Goal: Transaction & Acquisition: Book appointment/travel/reservation

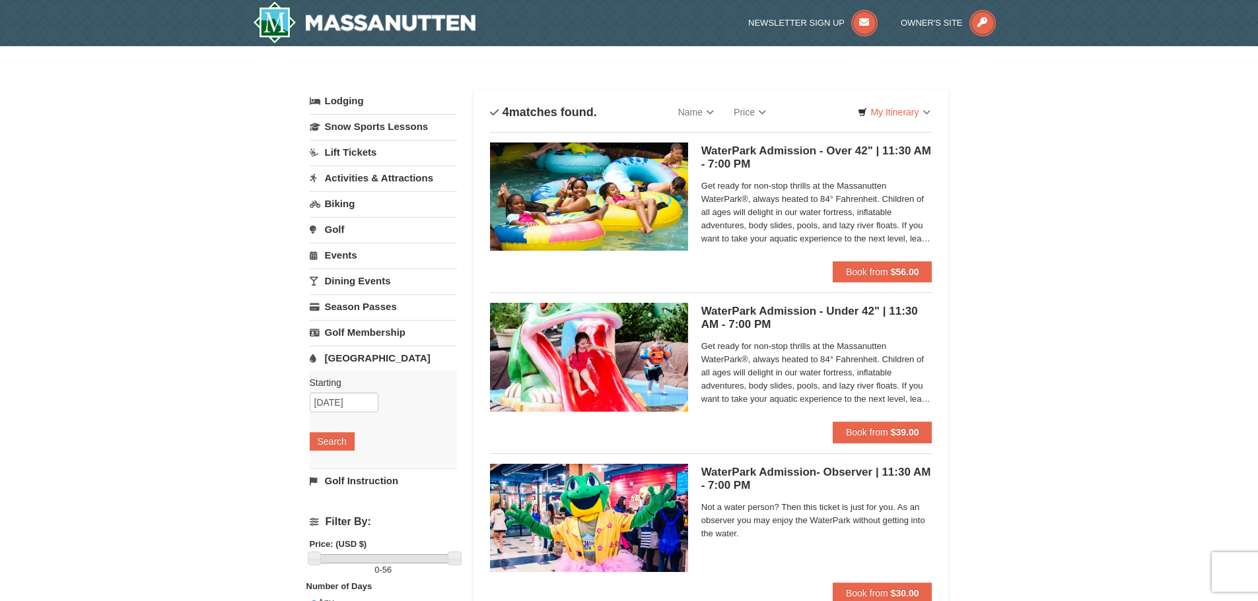
click at [357, 277] on link "Dining Events" at bounding box center [383, 281] width 147 height 24
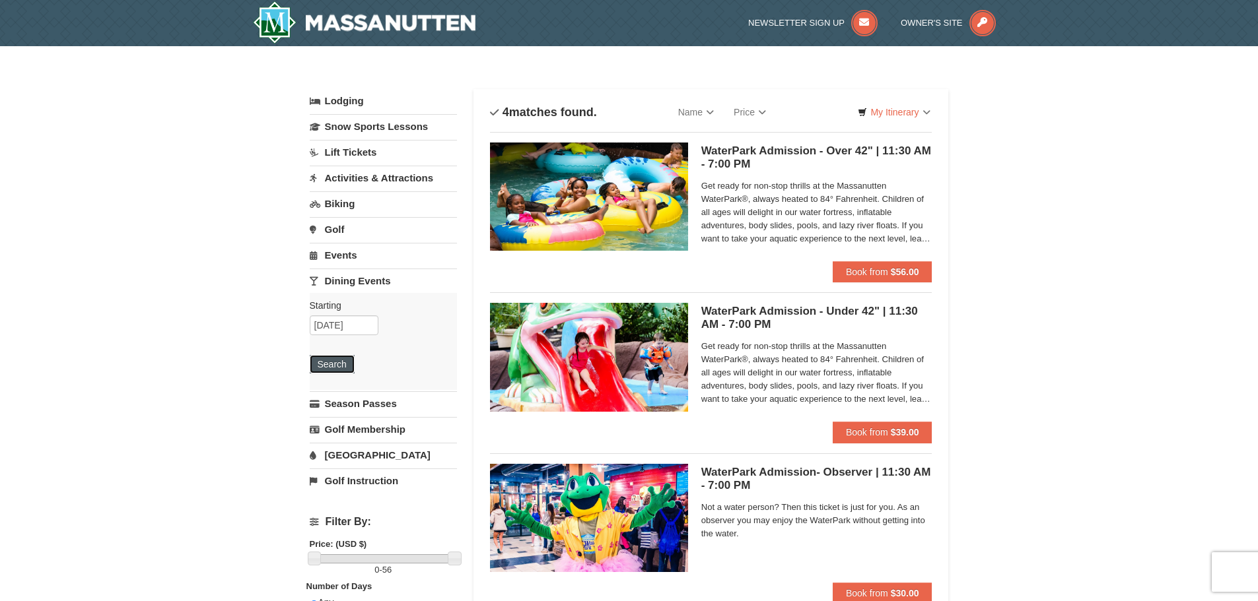
click at [346, 370] on button "Search" at bounding box center [332, 364] width 45 height 18
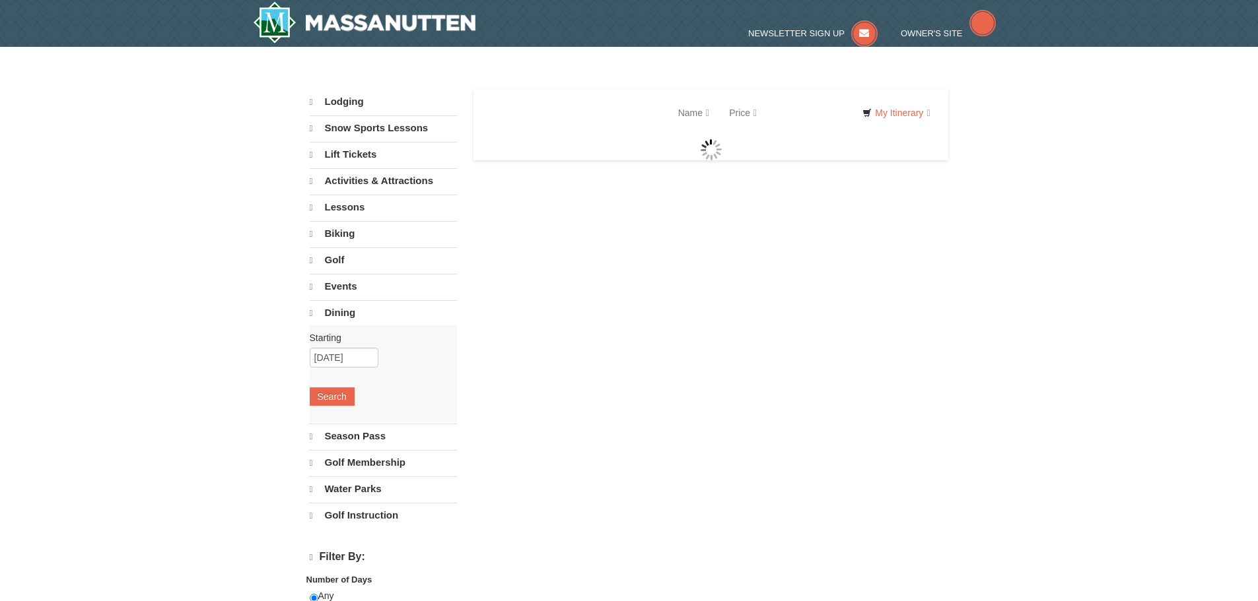
select select "9"
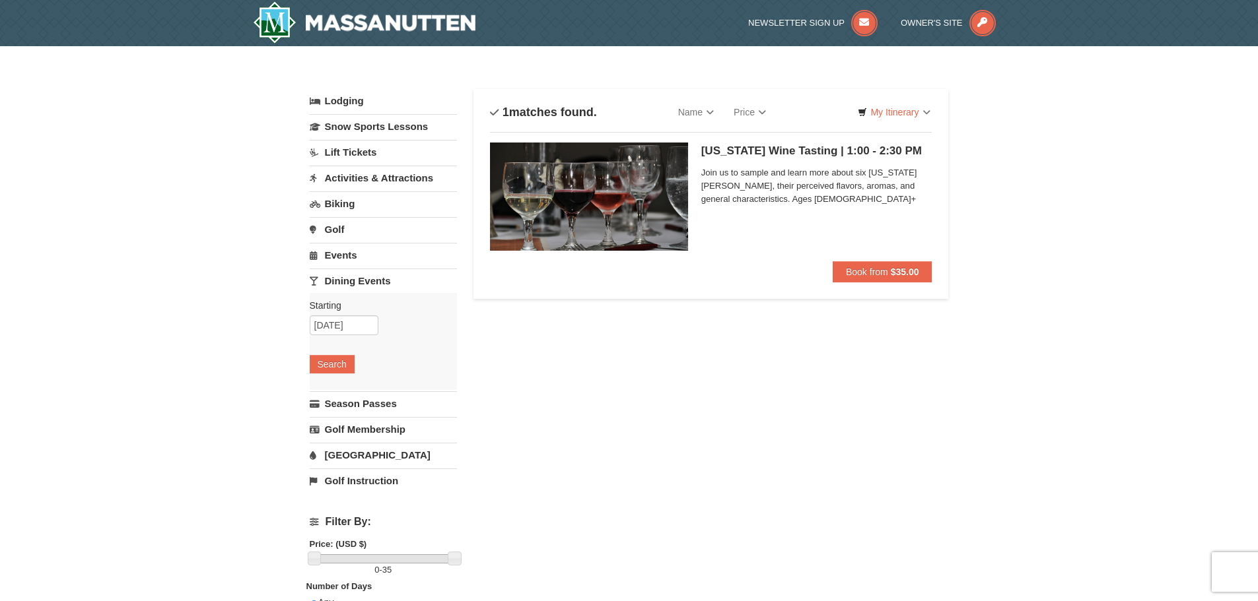
click at [344, 253] on link "Events" at bounding box center [383, 255] width 147 height 24
click at [342, 343] on button "Search" at bounding box center [332, 338] width 45 height 18
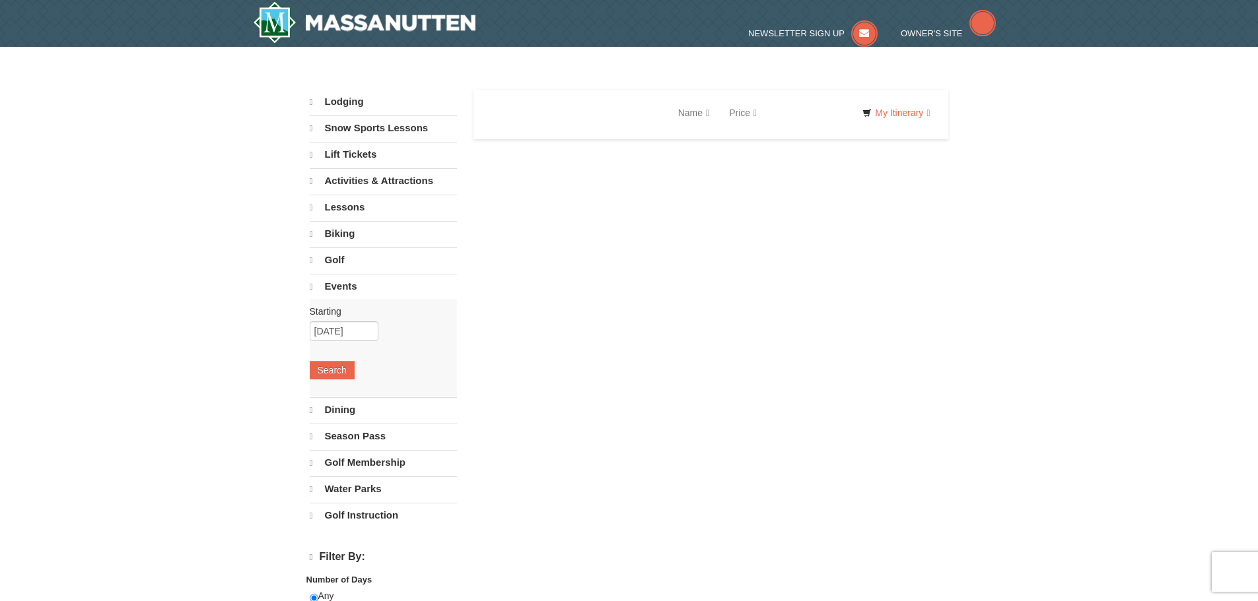
select select "9"
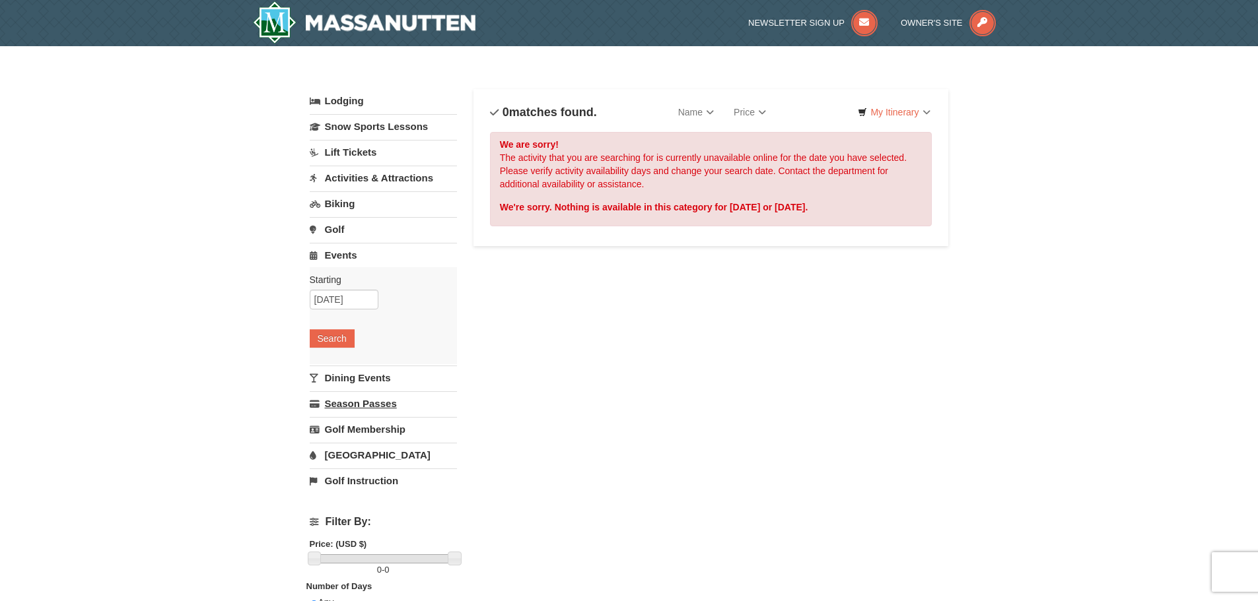
click at [358, 406] on link "Season Passes" at bounding box center [383, 404] width 147 height 24
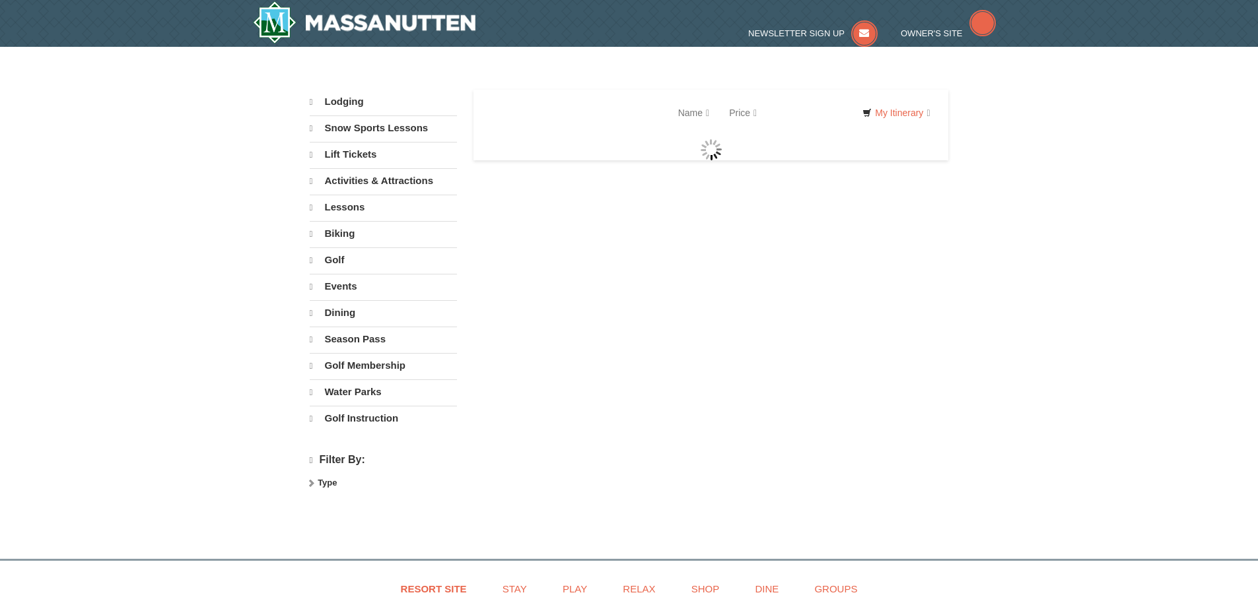
select select "9"
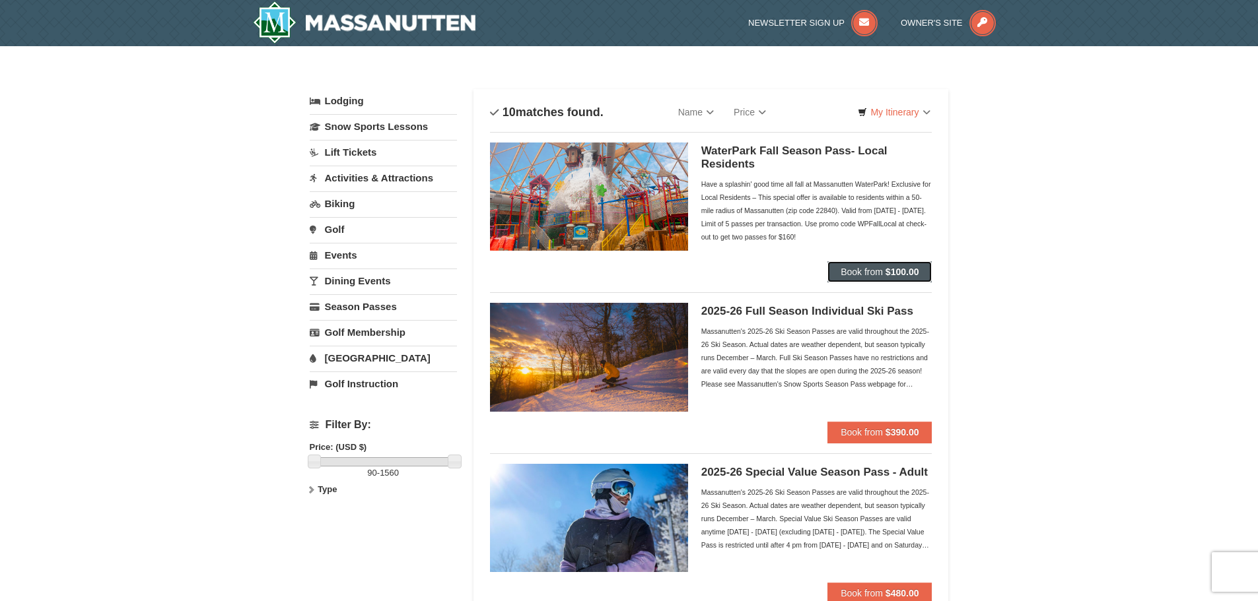
click at [900, 269] on strong "$100.00" at bounding box center [902, 272] width 34 height 11
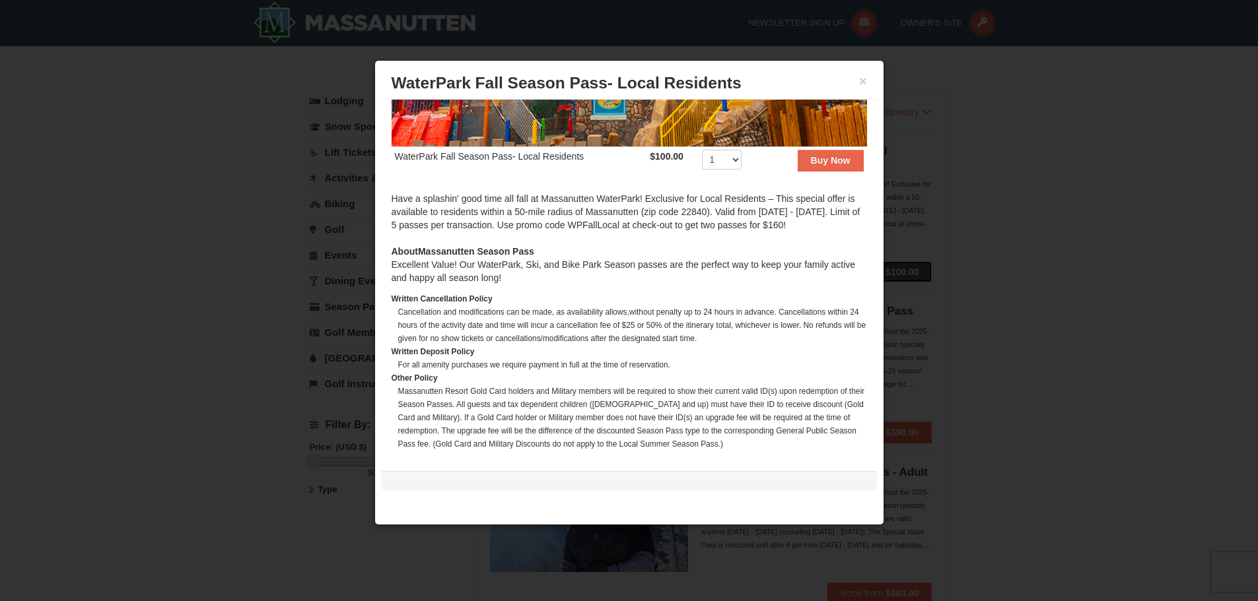
scroll to position [247, 0]
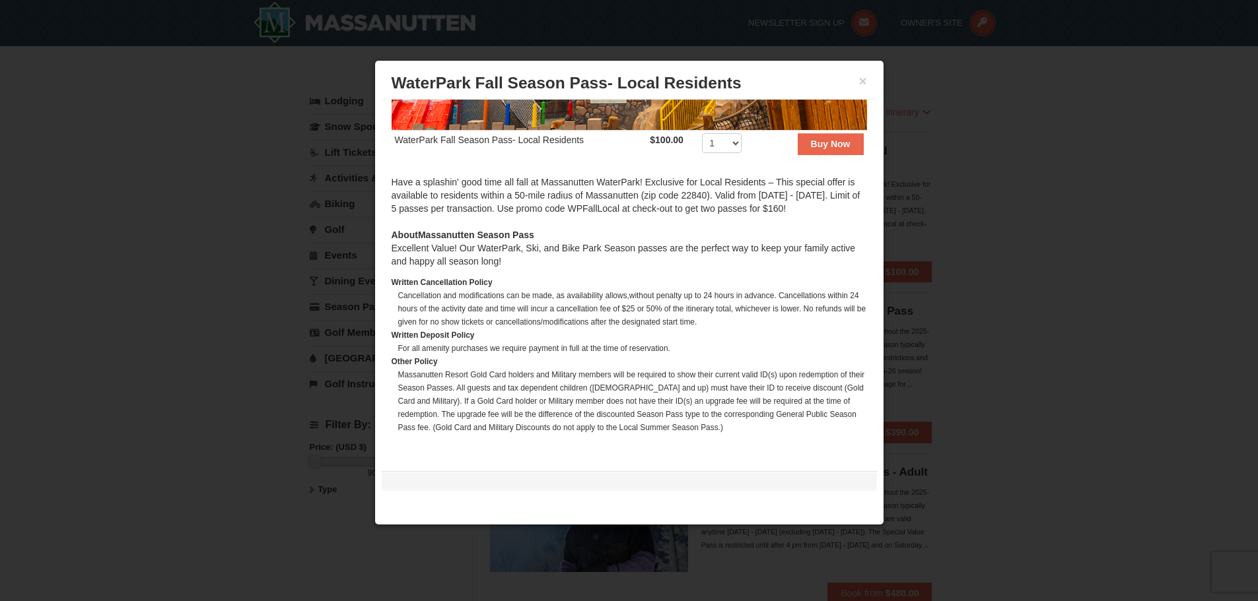
click at [857, 82] on h3 "WaterPark Fall Season Pass- Local Residents" at bounding box center [629, 83] width 475 height 20
click at [861, 82] on button "×" at bounding box center [863, 81] width 8 height 13
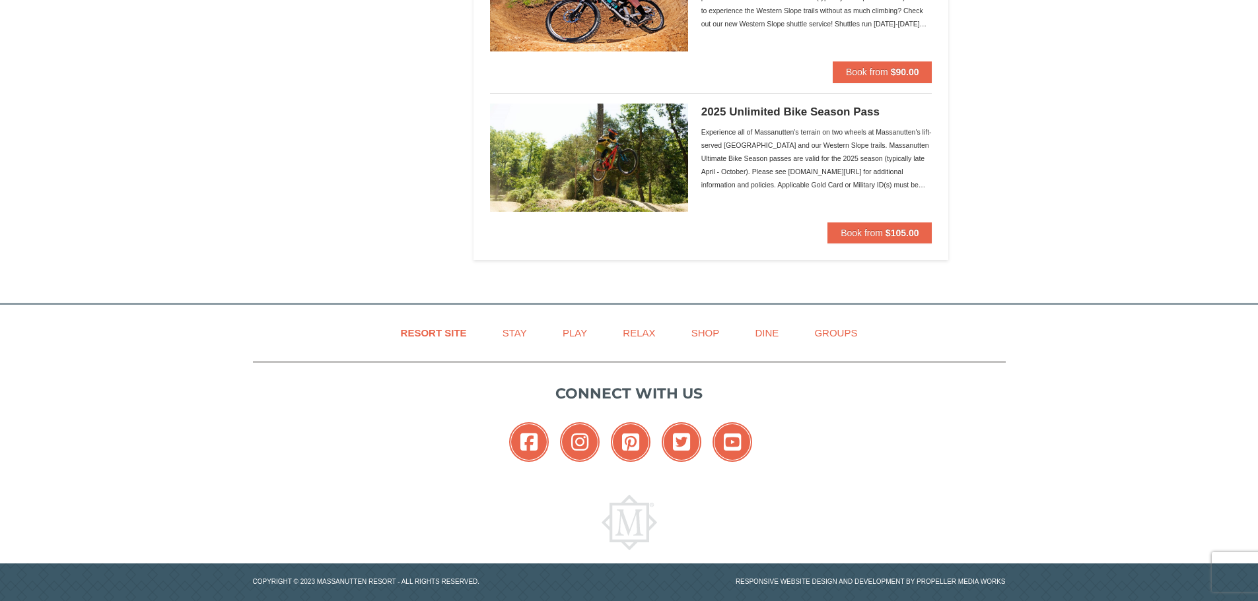
scroll to position [1504, 0]
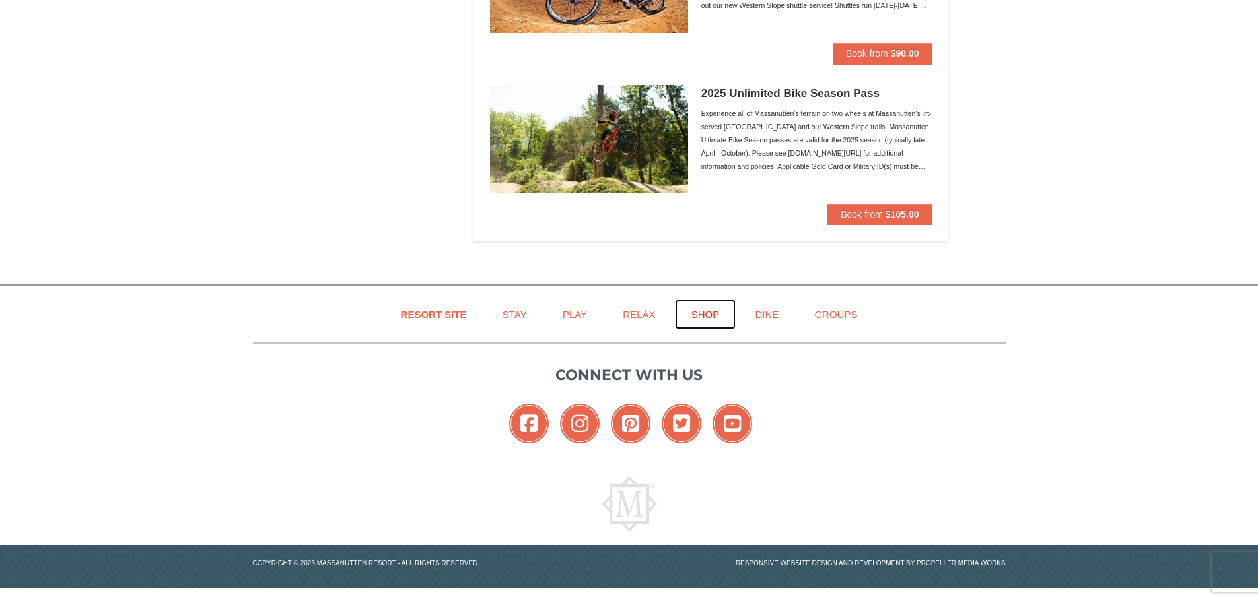
click at [711, 308] on link "Shop" at bounding box center [705, 315] width 61 height 30
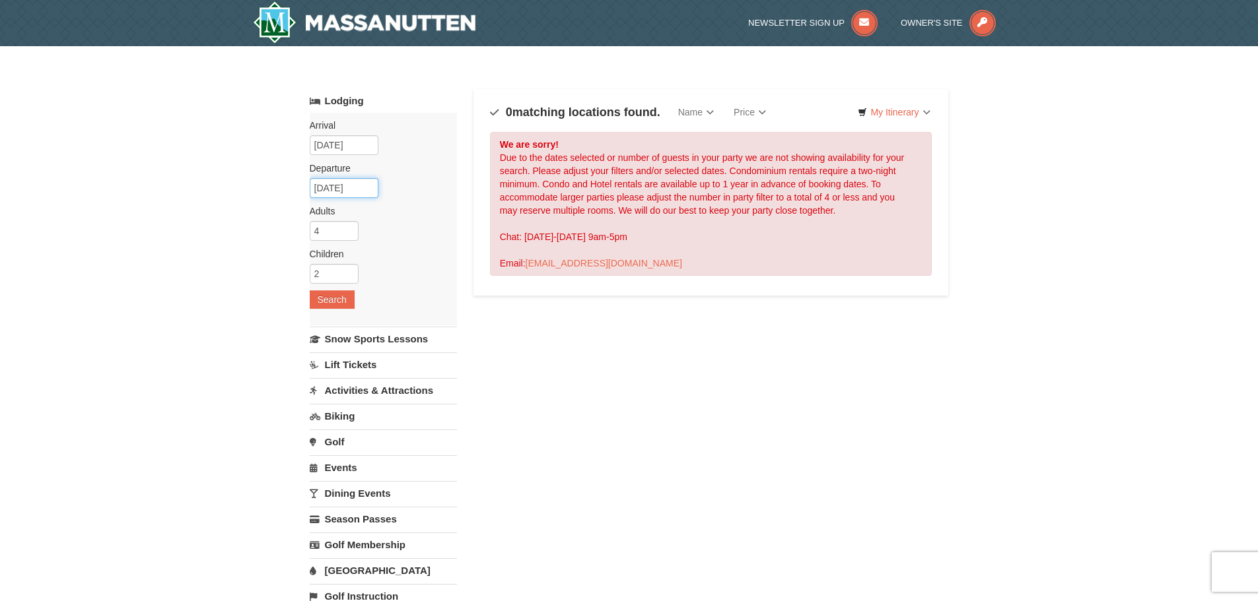
click at [355, 187] on input "12/26/2025" at bounding box center [344, 188] width 69 height 20
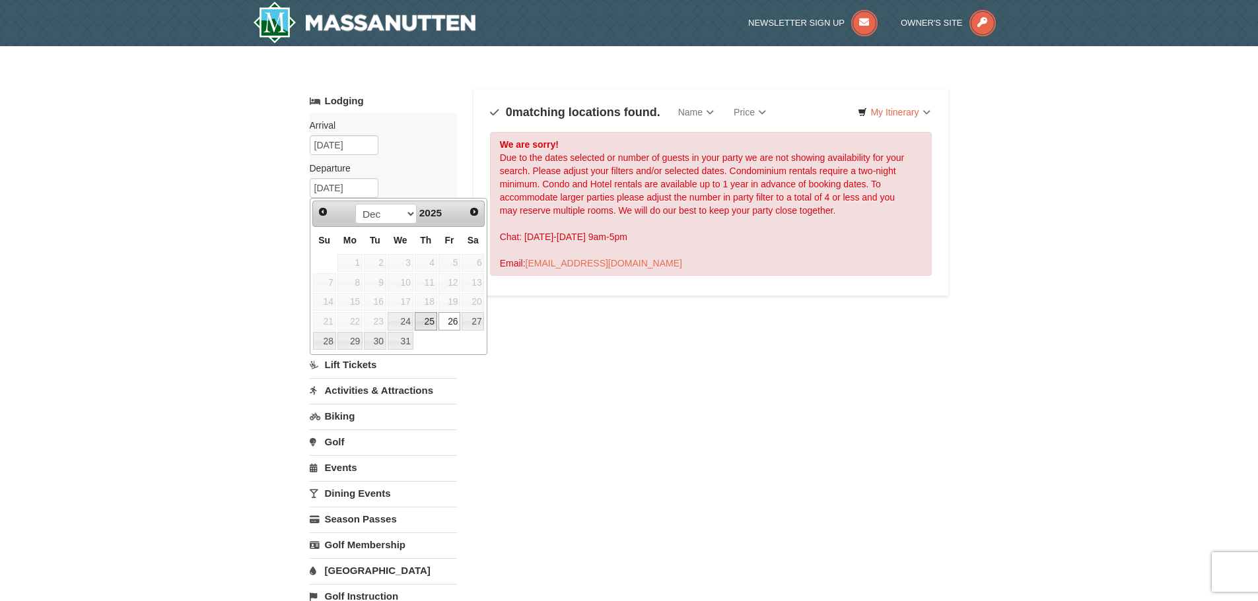
click at [428, 324] on link "25" at bounding box center [426, 321] width 22 height 18
type input "[DATE]"
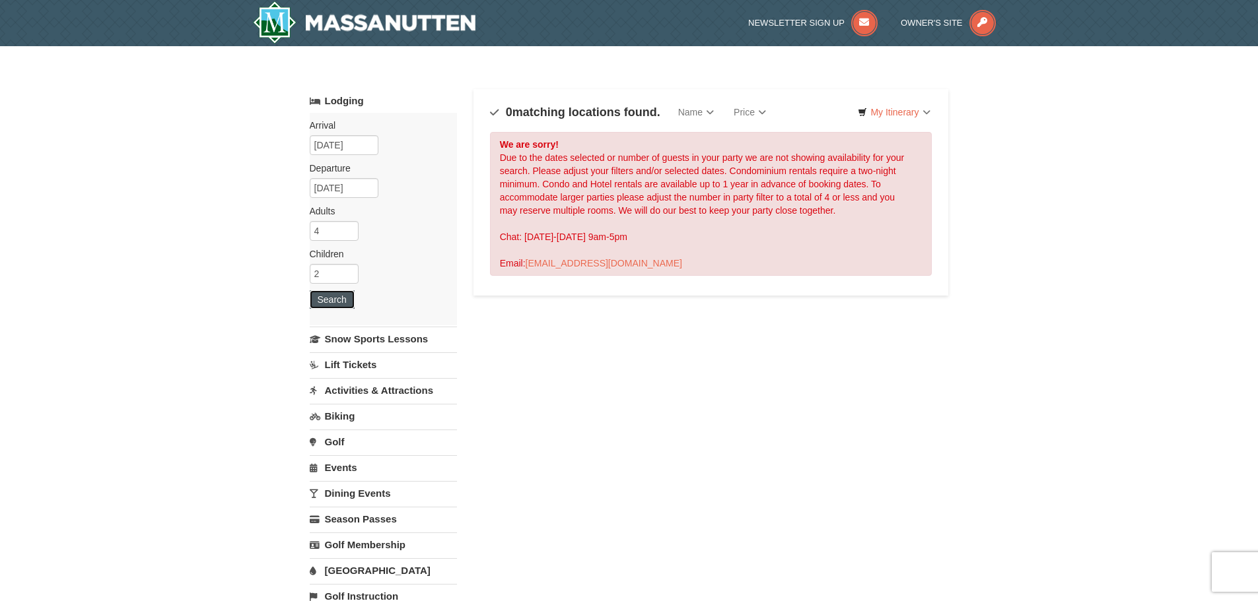
click at [343, 303] on button "Search" at bounding box center [332, 300] width 45 height 18
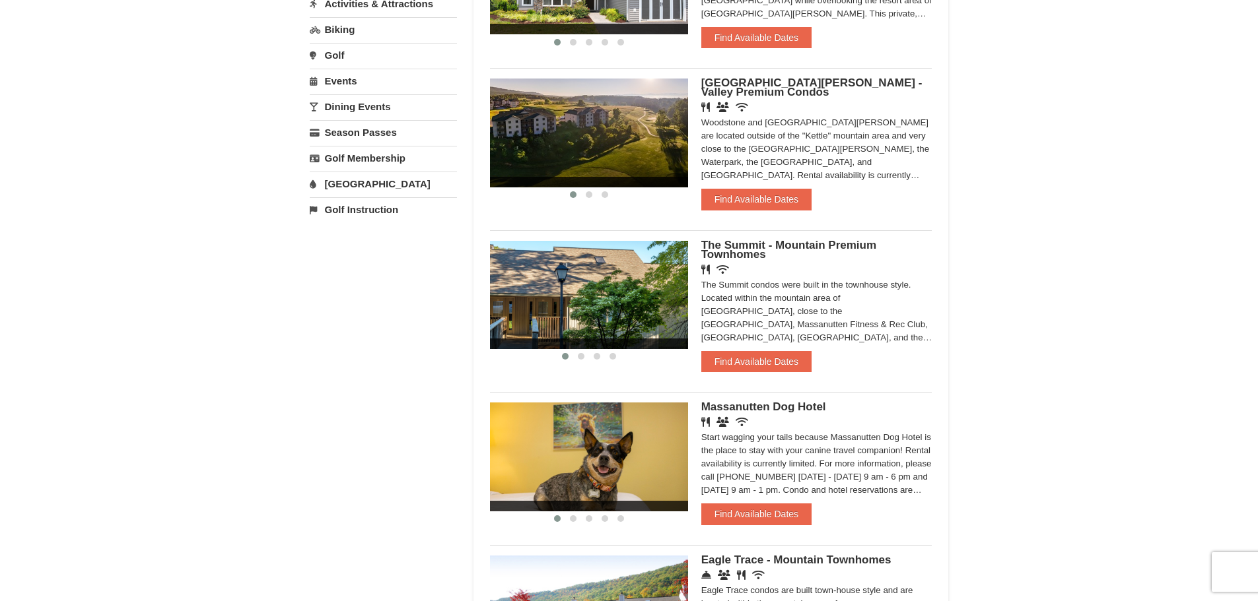
scroll to position [396, 0]
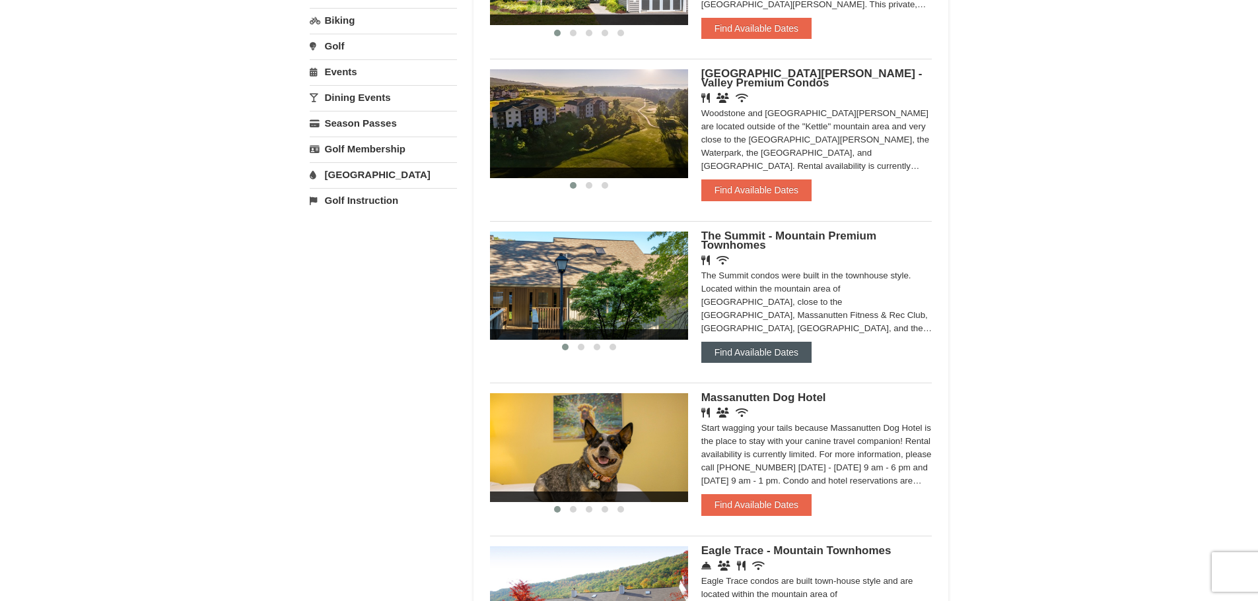
click at [774, 355] on button "Find Available Dates" at bounding box center [756, 352] width 110 height 21
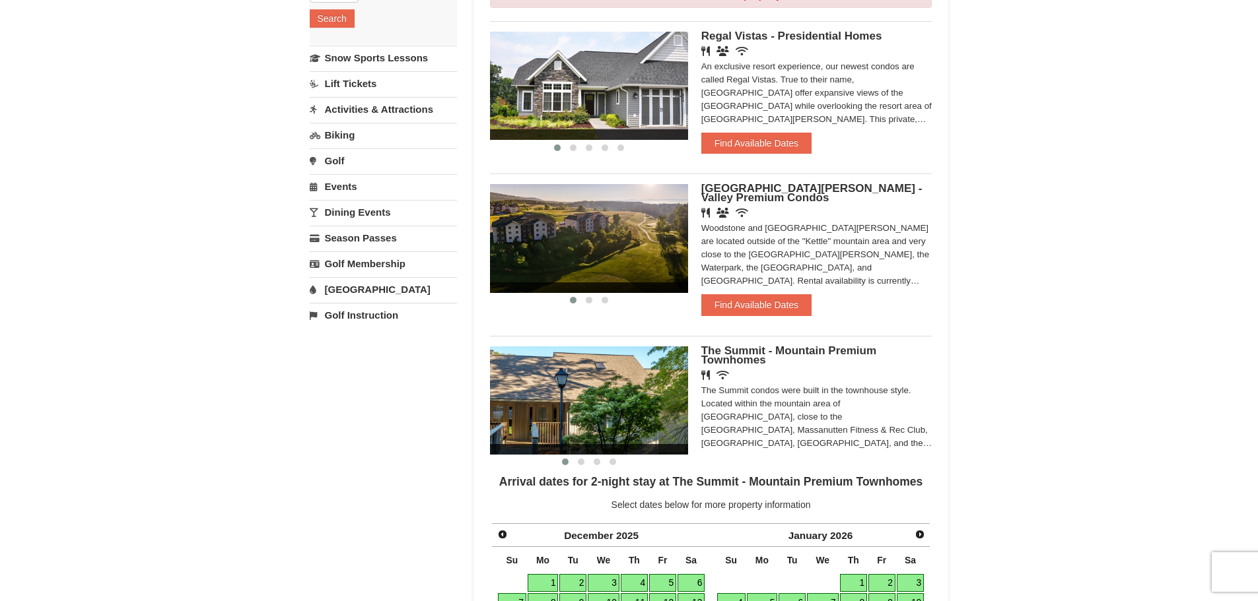
scroll to position [264, 0]
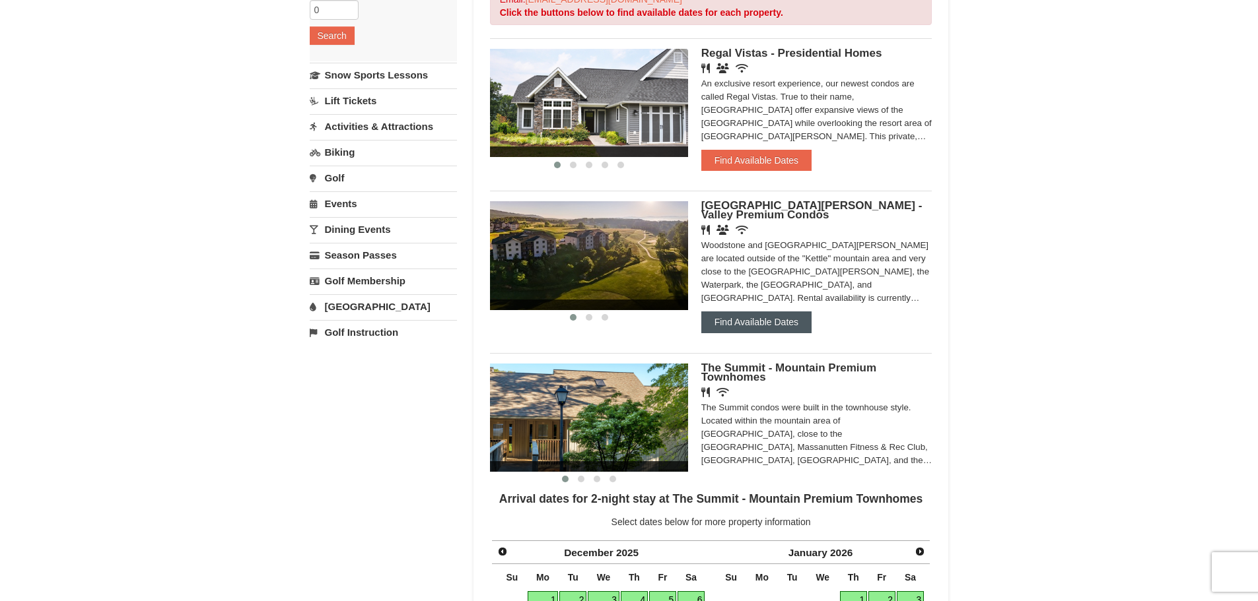
click at [776, 317] on button "Find Available Dates" at bounding box center [756, 322] width 110 height 21
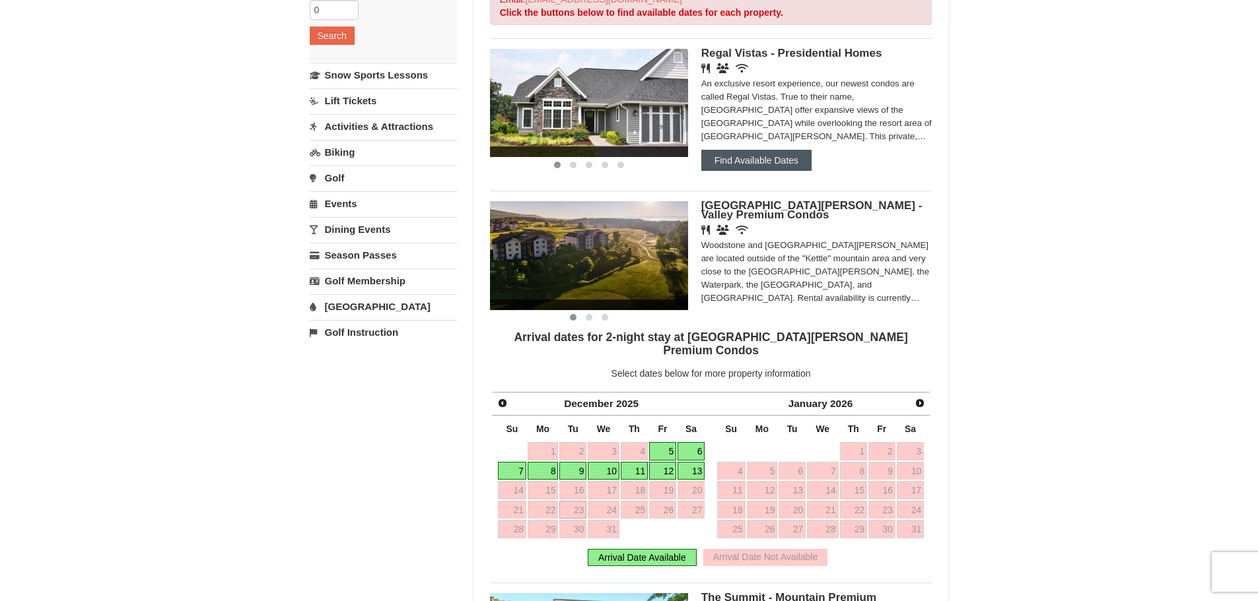
click at [756, 161] on button "Find Available Dates" at bounding box center [756, 160] width 110 height 21
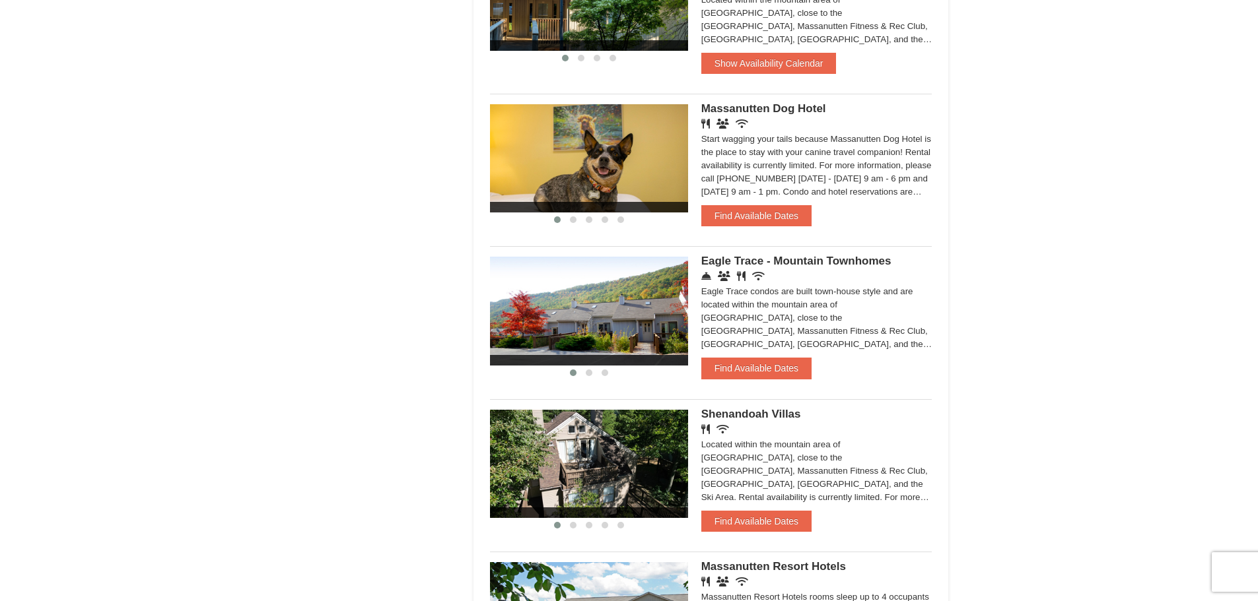
scroll to position [924, 0]
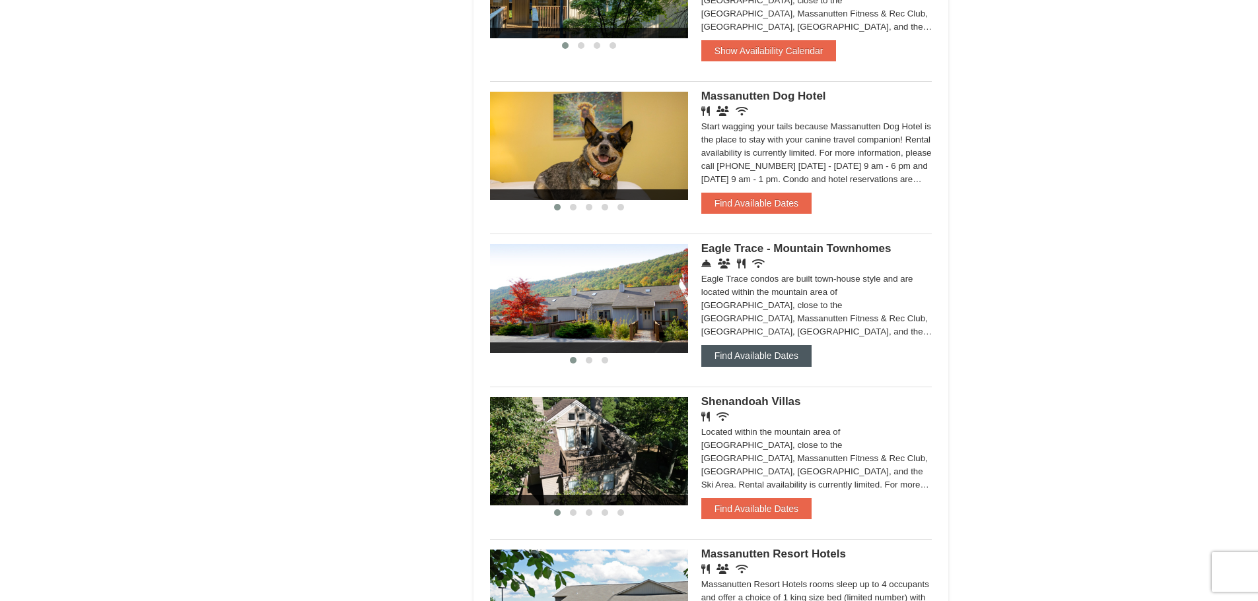
click at [795, 359] on button "Find Available Dates" at bounding box center [756, 355] width 110 height 21
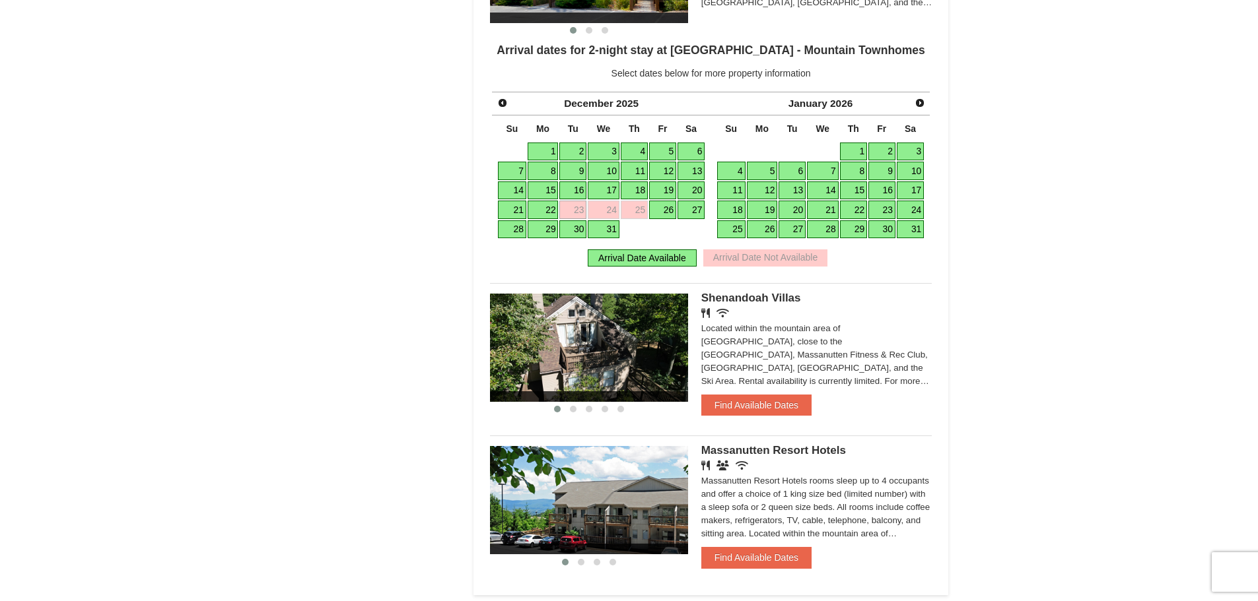
scroll to position [1094, 0]
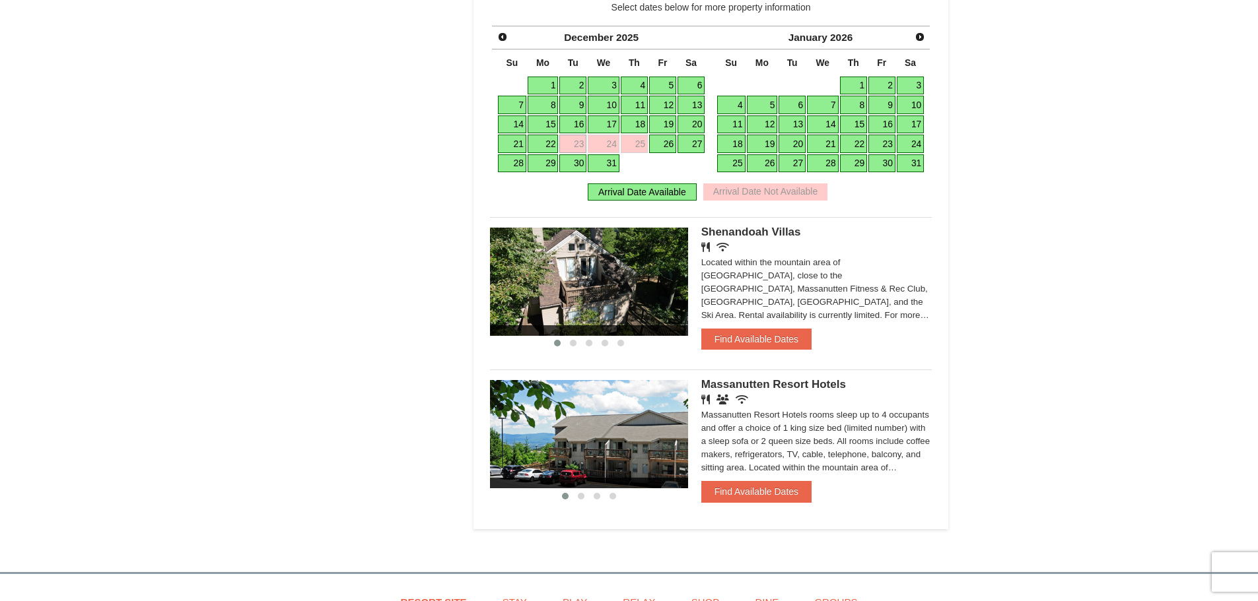
click at [787, 359] on div "Renovated Bedroom Renovated Living & Dining Room Renovated Bedroom Renovated Li…" at bounding box center [711, 288] width 442 height 143
click at [784, 345] on button "Find Available Dates" at bounding box center [756, 339] width 110 height 21
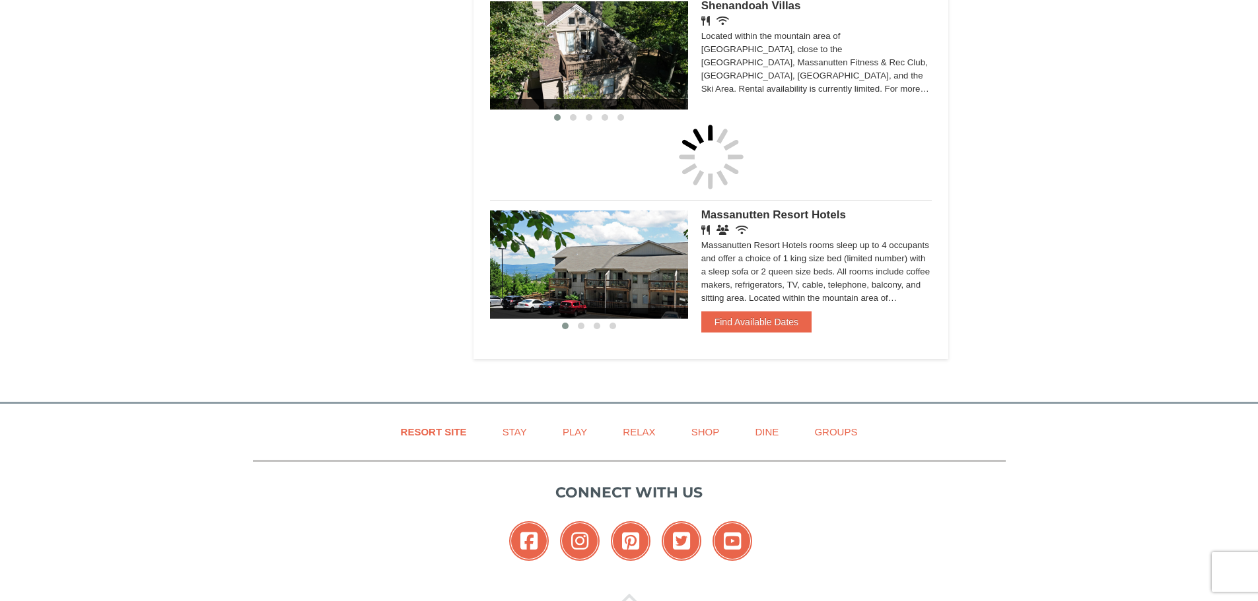
scroll to position [1093, 0]
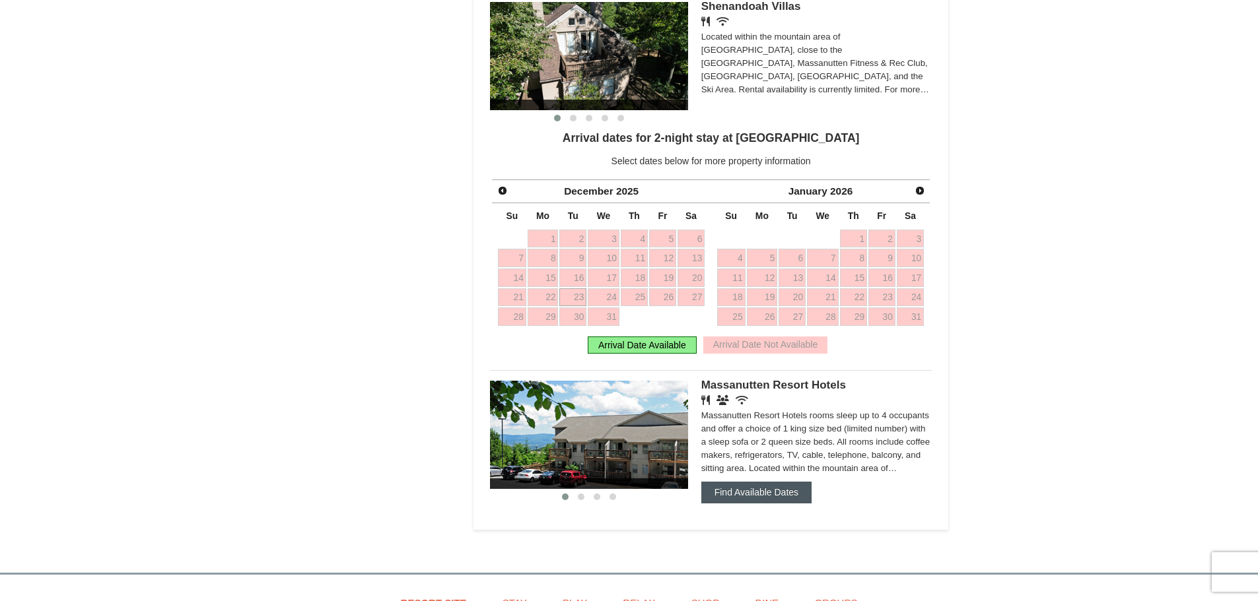
click at [747, 495] on button "Find Available Dates" at bounding box center [756, 492] width 110 height 21
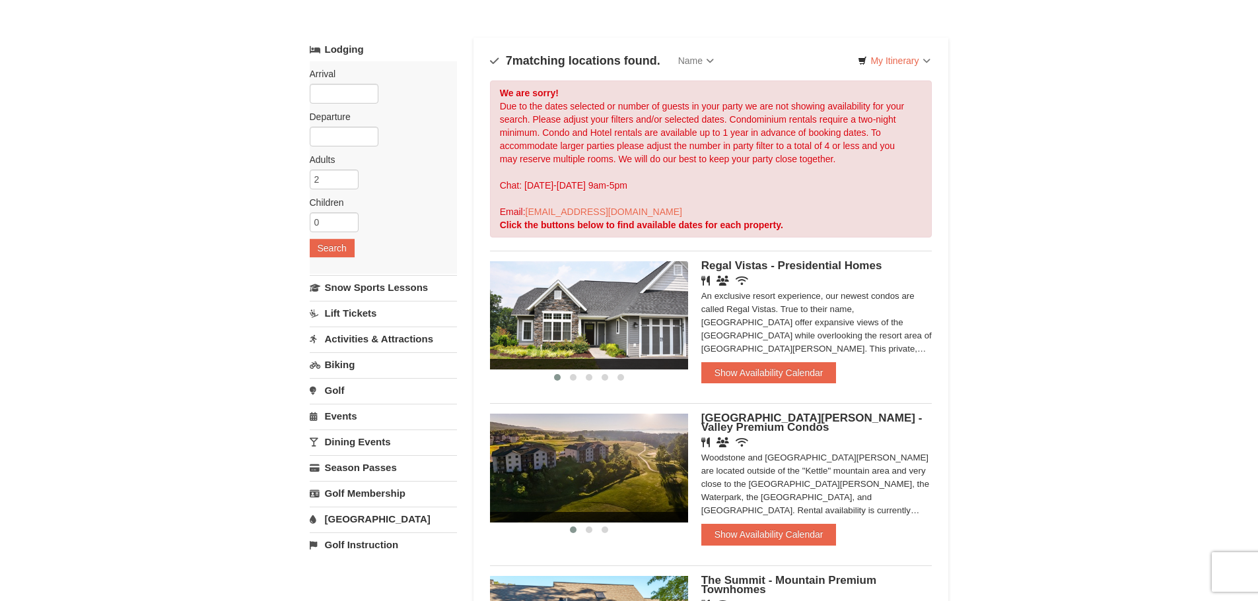
scroll to position [0, 0]
